Goal: Task Accomplishment & Management: Manage account settings

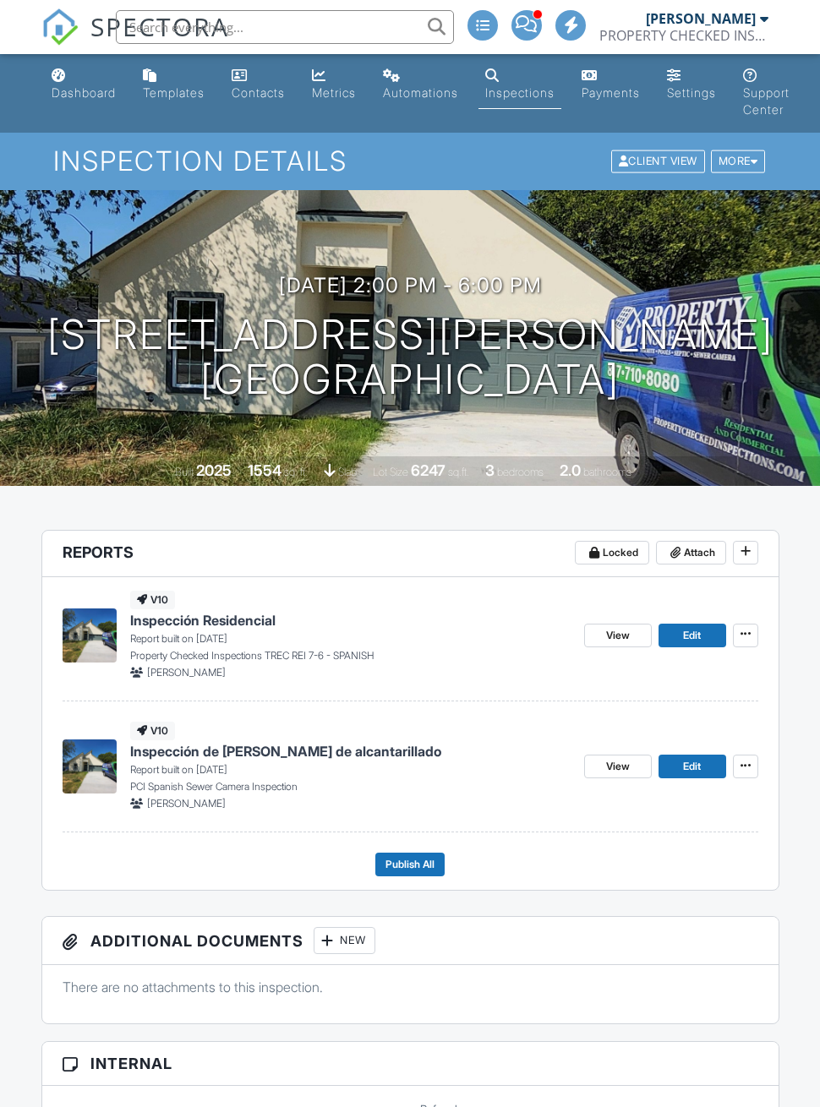
click at [684, 553] on span "Attach" at bounding box center [699, 552] width 31 height 17
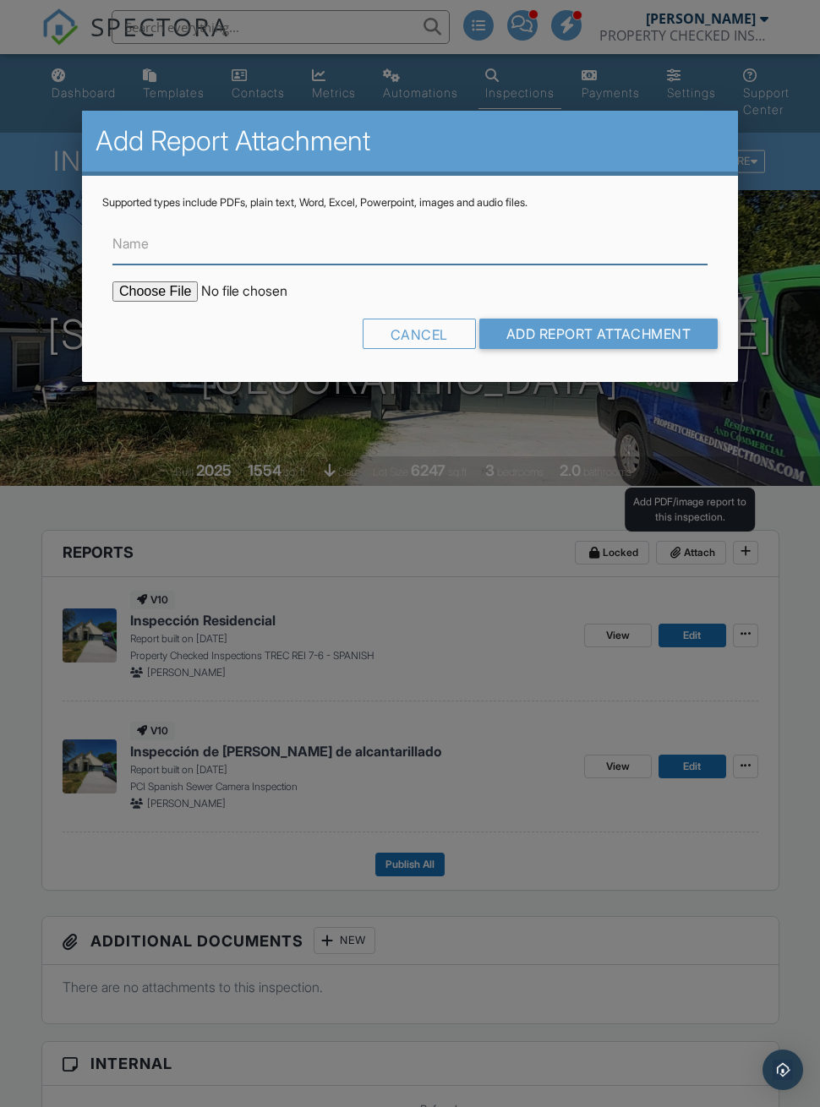
click at [564, 233] on input "Name" at bounding box center [409, 243] width 595 height 41
type input "Floor Plan"
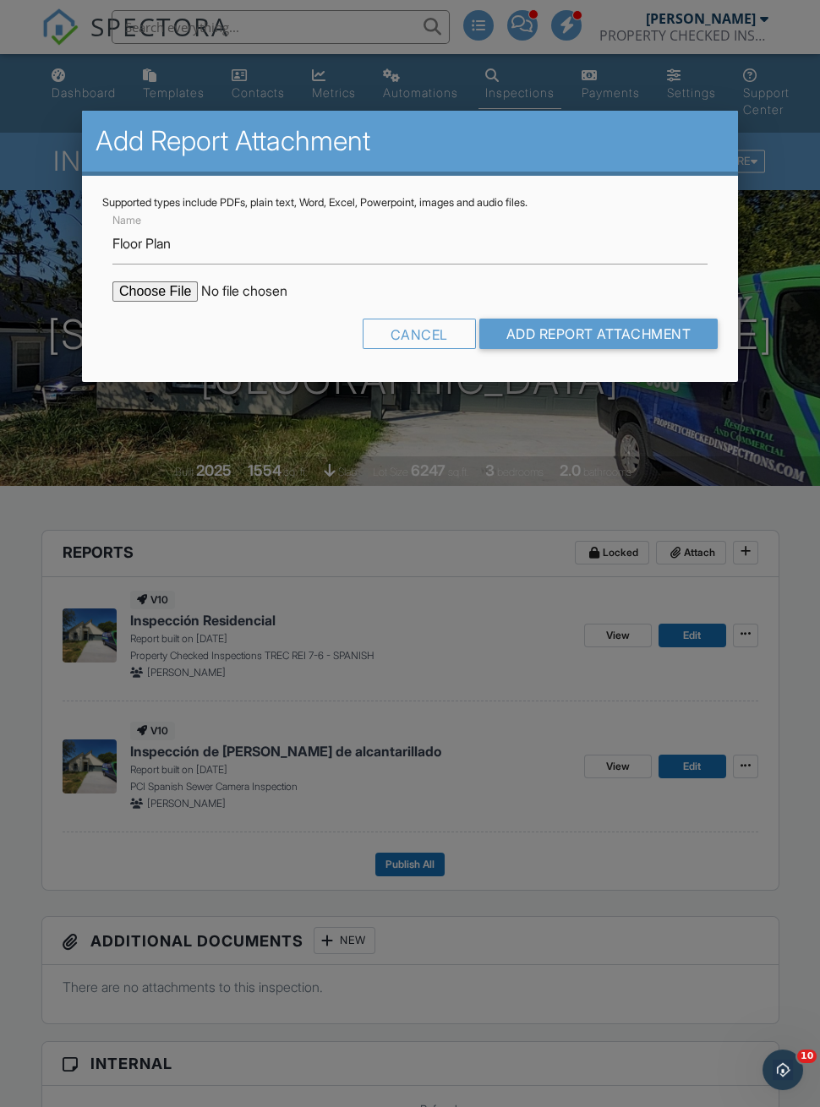
click at [176, 287] on input "file" at bounding box center [255, 291] width 287 height 20
type input "C:\fakepath\5632 Goodman Ave Sketch.pdf"
click at [662, 335] on input "Add Report Attachment" at bounding box center [598, 334] width 239 height 30
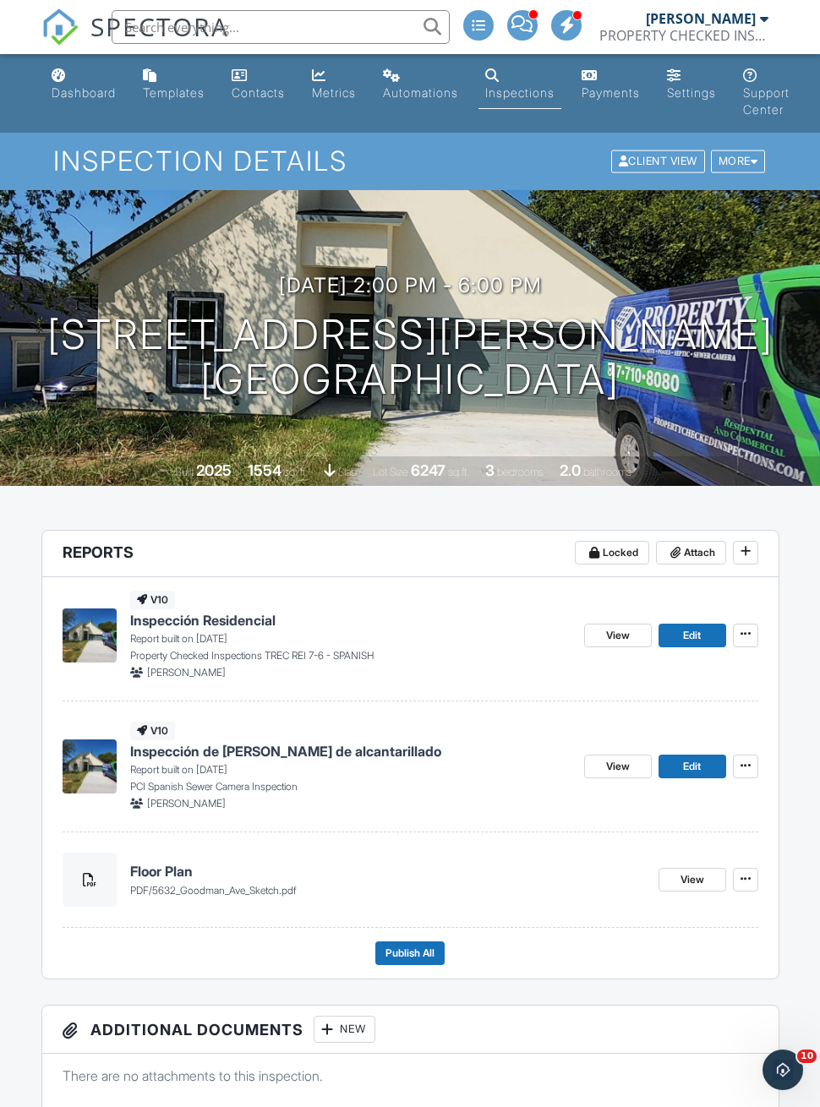
click at [164, 896] on span "5632_Goodman_Ave_Sketch.pdf" at bounding box center [224, 890] width 144 height 13
click at [159, 896] on span "pdf / 5632_Goodman_Ave_Sketch.pdf" at bounding box center [387, 890] width 515 height 15
click at [678, 891] on link "View" at bounding box center [692, 880] width 68 height 24
